Goal: Navigation & Orientation: Find specific page/section

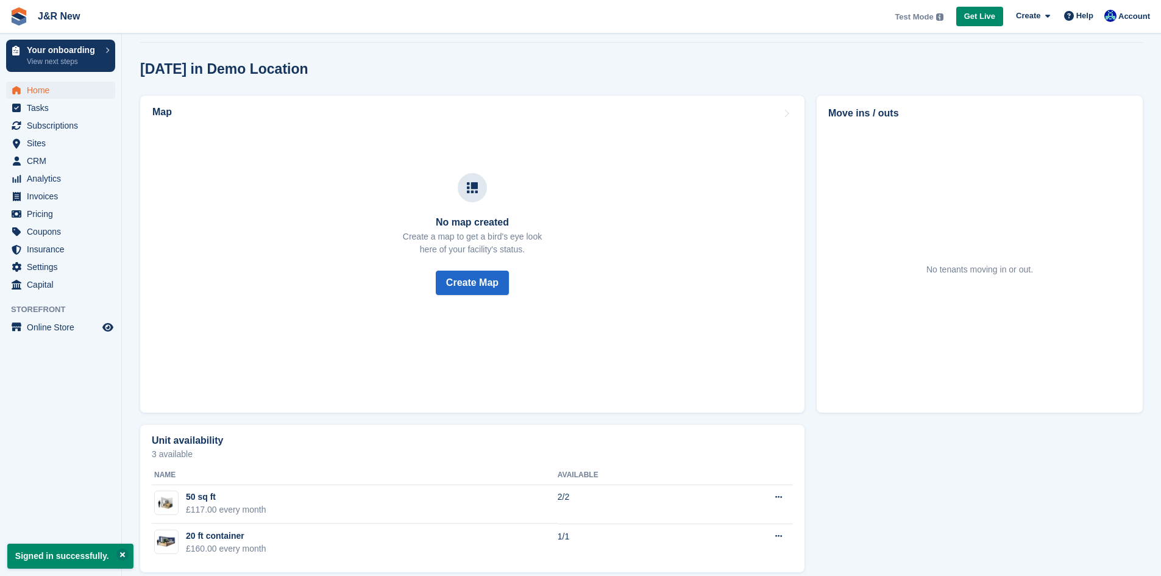
scroll to position [335, 0]
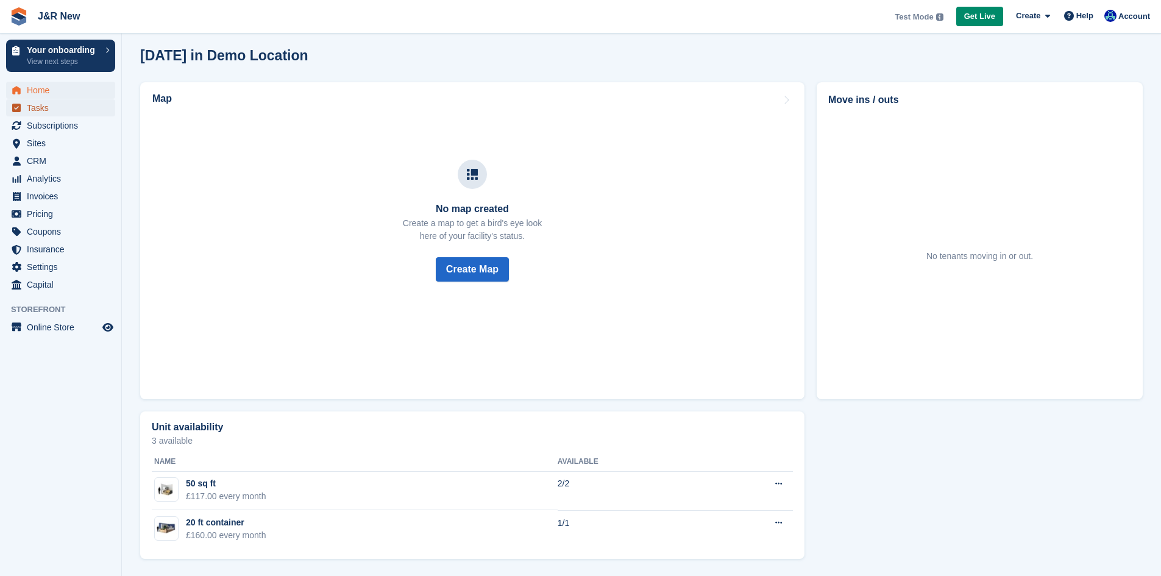
click at [34, 108] on span "Tasks" at bounding box center [63, 107] width 73 height 17
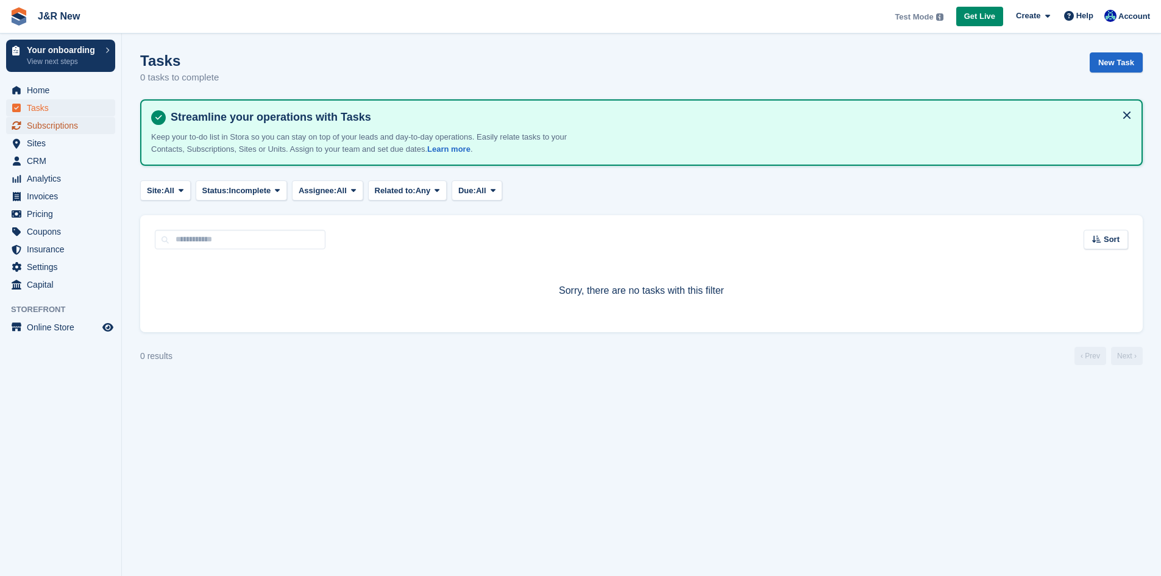
click at [35, 125] on span "Subscriptions" at bounding box center [63, 125] width 73 height 17
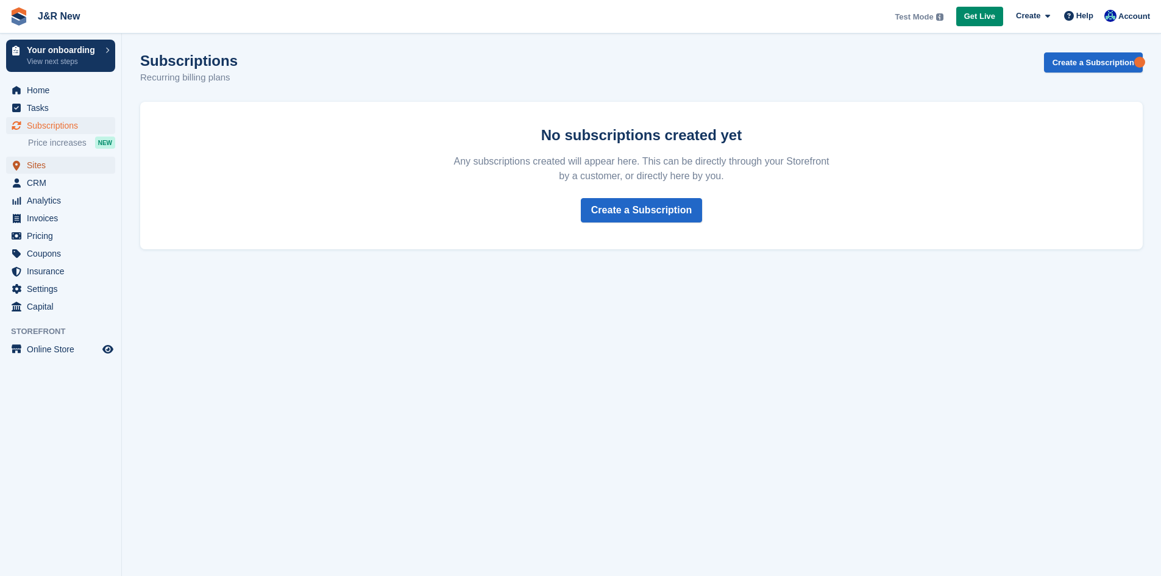
click at [41, 169] on span "Sites" at bounding box center [63, 165] width 73 height 17
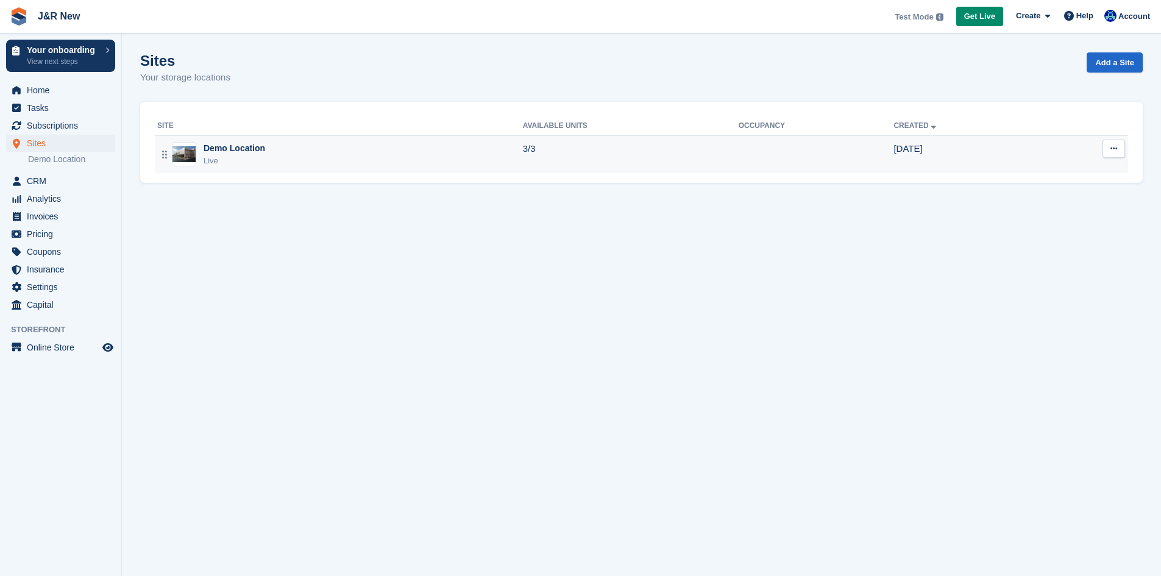
click at [188, 158] on img at bounding box center [183, 154] width 23 height 16
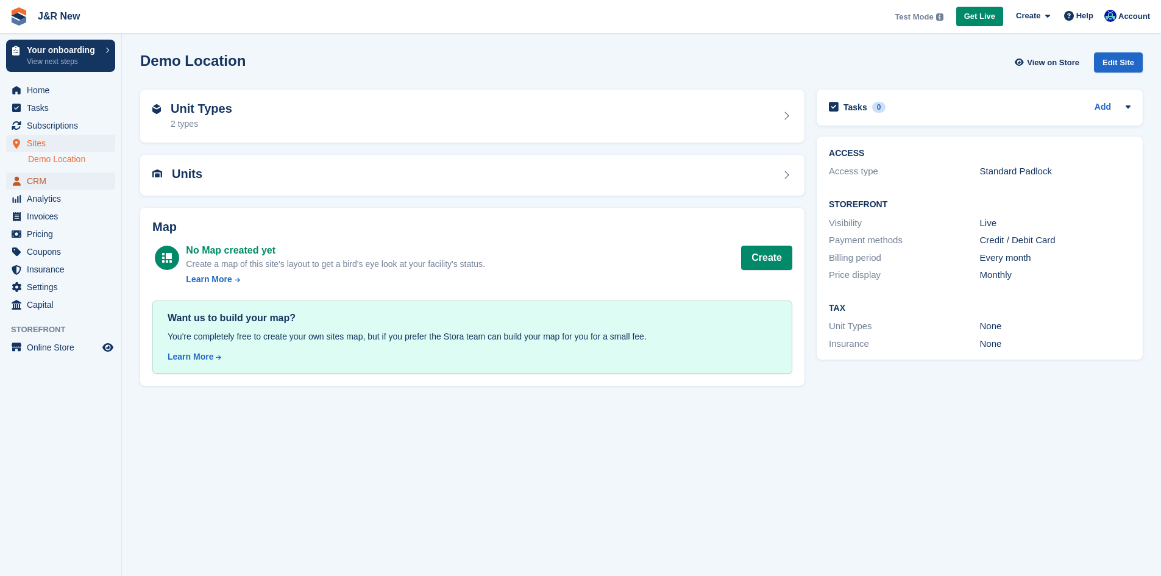
click at [35, 186] on span "CRM" at bounding box center [63, 180] width 73 height 17
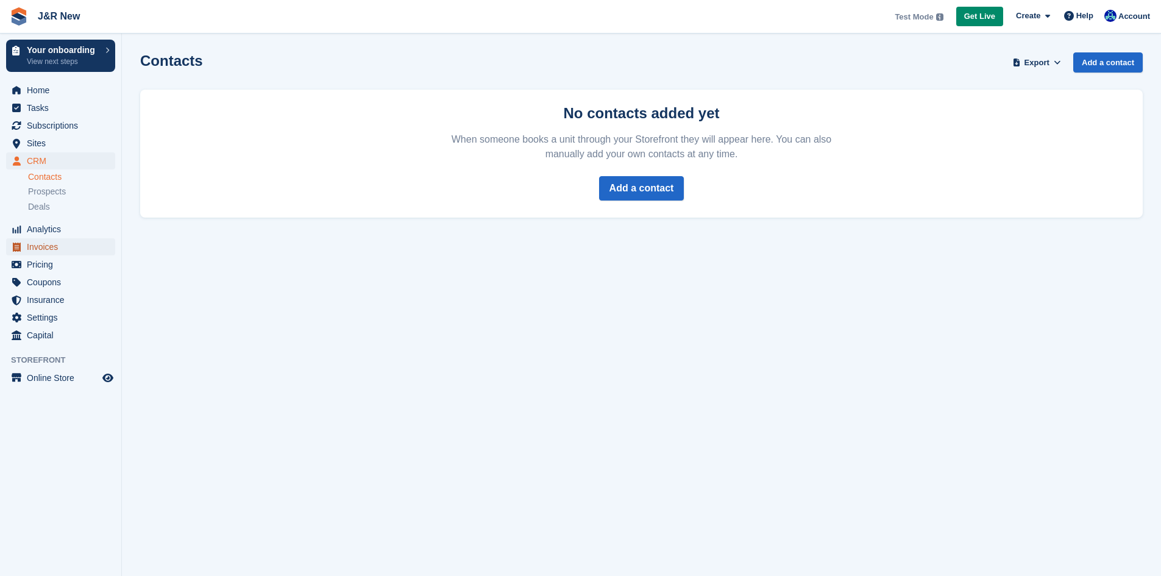
click at [34, 246] on span "Invoices" at bounding box center [63, 246] width 73 height 17
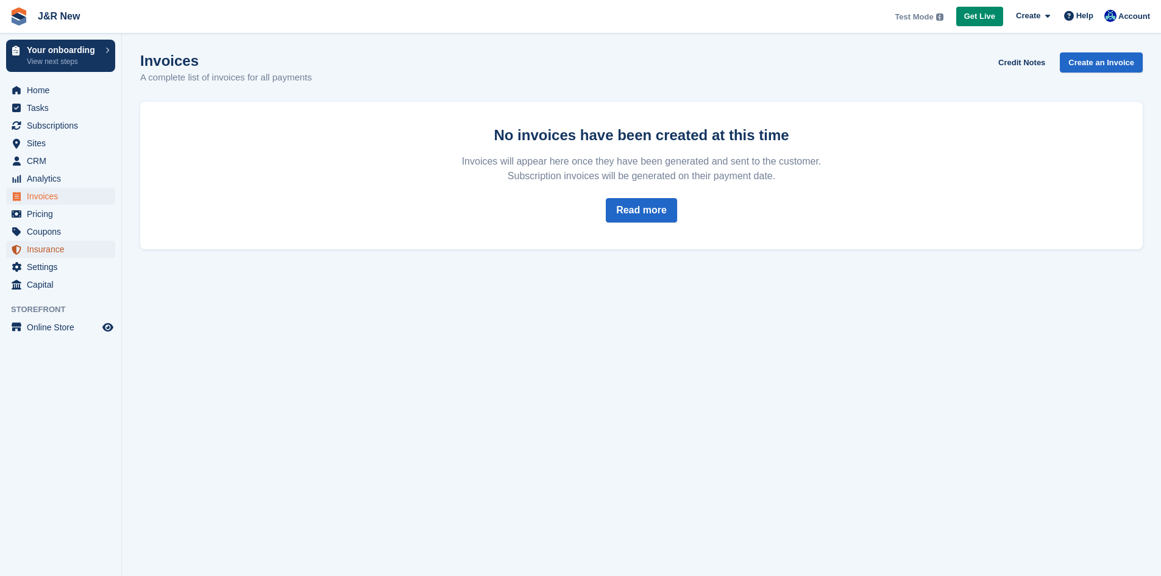
click at [30, 246] on span "Insurance" at bounding box center [63, 249] width 73 height 17
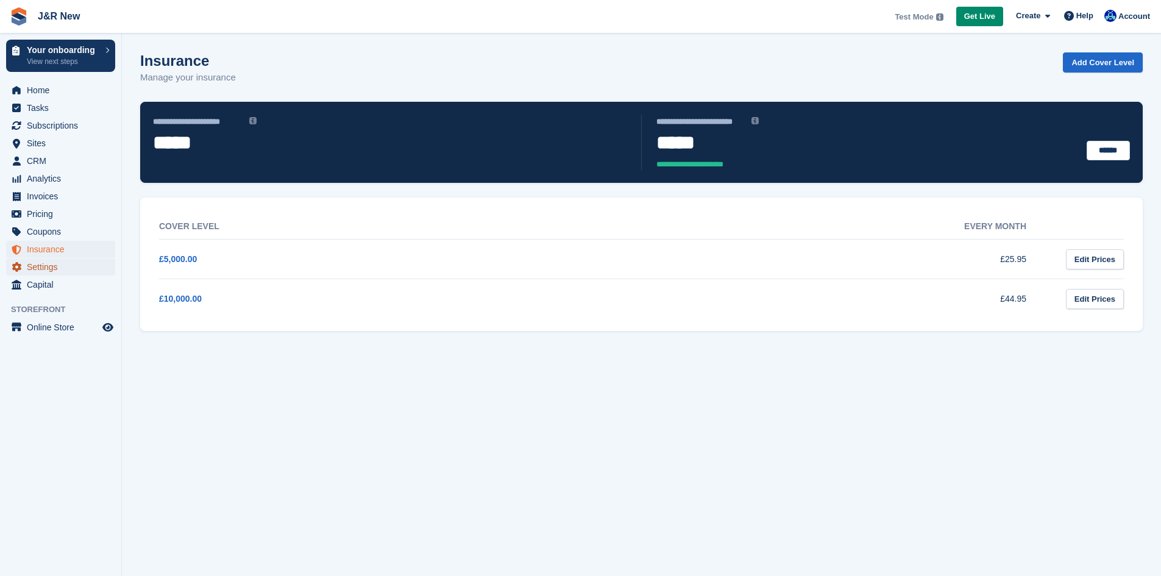
click at [32, 269] on span "Settings" at bounding box center [63, 266] width 73 height 17
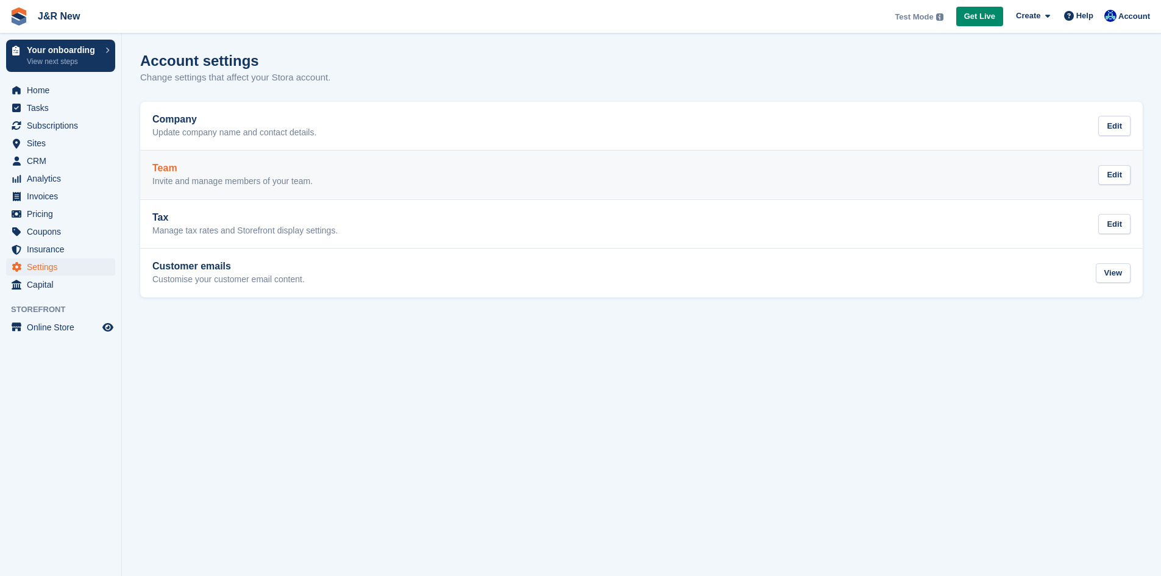
click at [177, 175] on div "Team Invite and manage members of your team." at bounding box center [232, 175] width 160 height 24
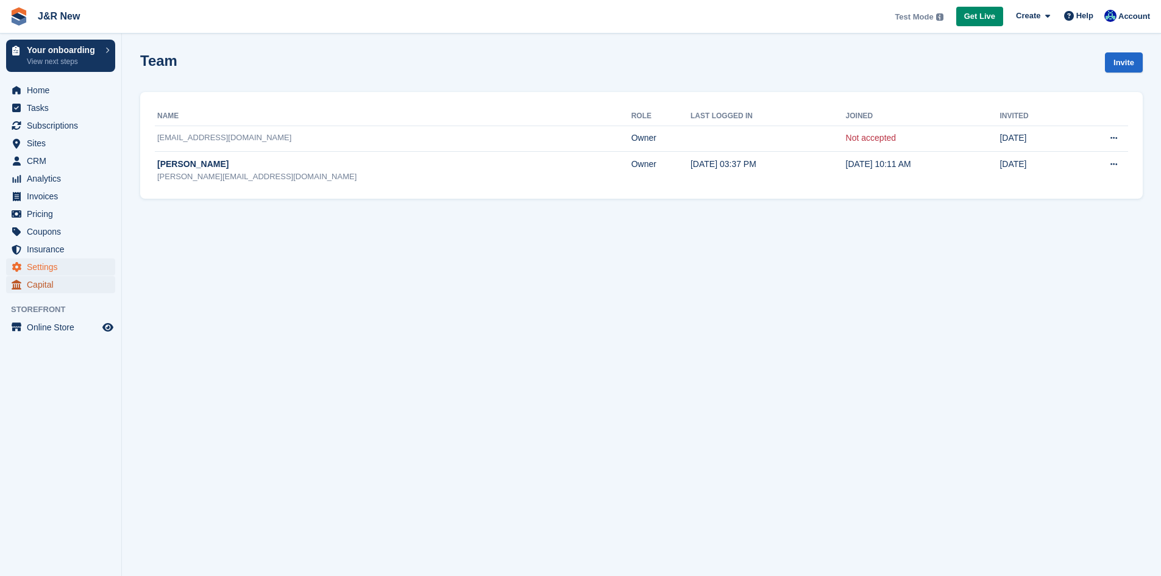
click at [41, 289] on span "Capital" at bounding box center [63, 284] width 73 height 17
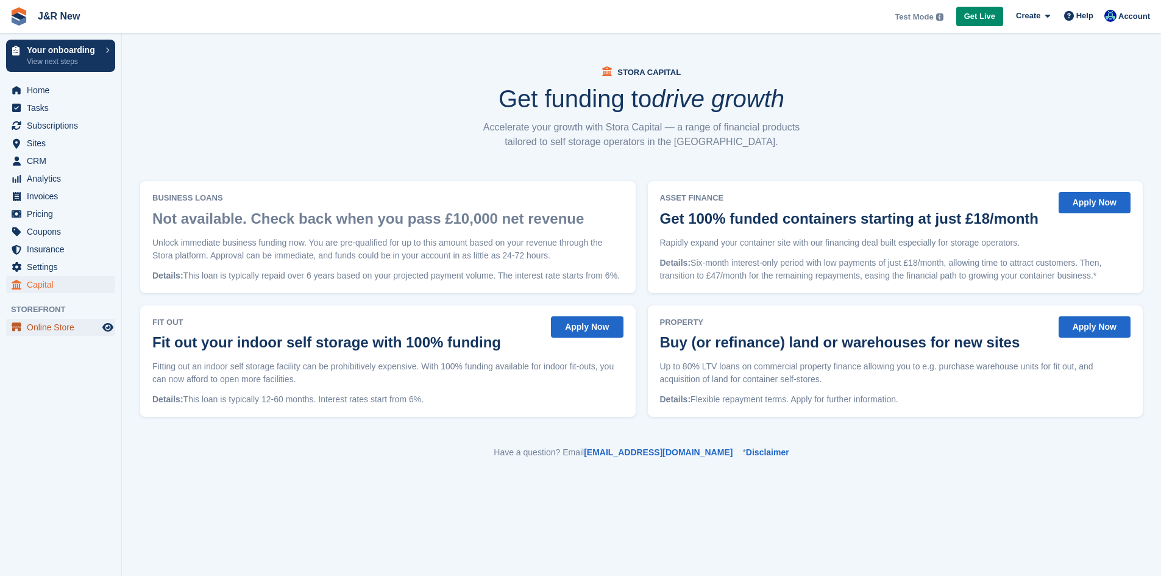
click at [50, 328] on span "Online Store" at bounding box center [63, 327] width 73 height 17
